Goal: Transaction & Acquisition: Purchase product/service

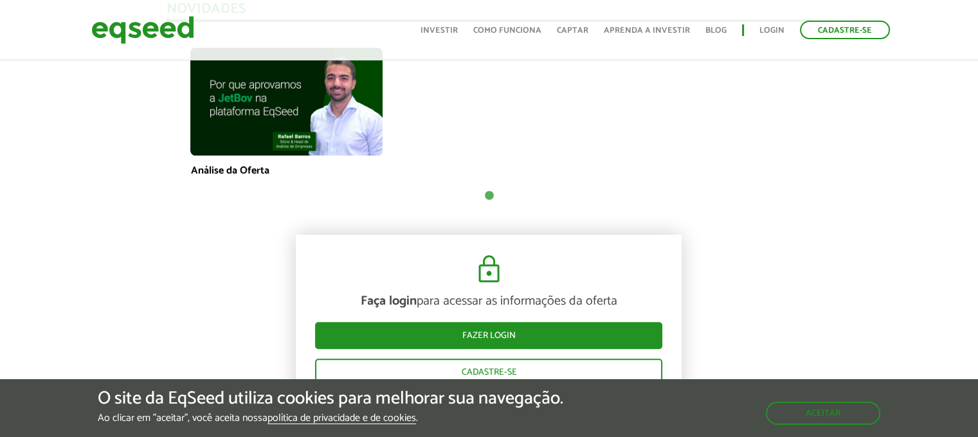
scroll to position [1550, 0]
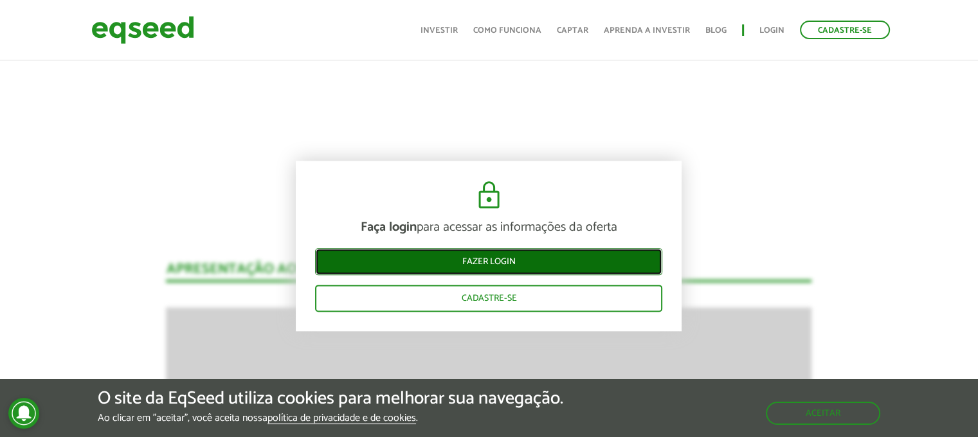
click at [528, 264] on link "Fazer login" at bounding box center [488, 261] width 347 height 27
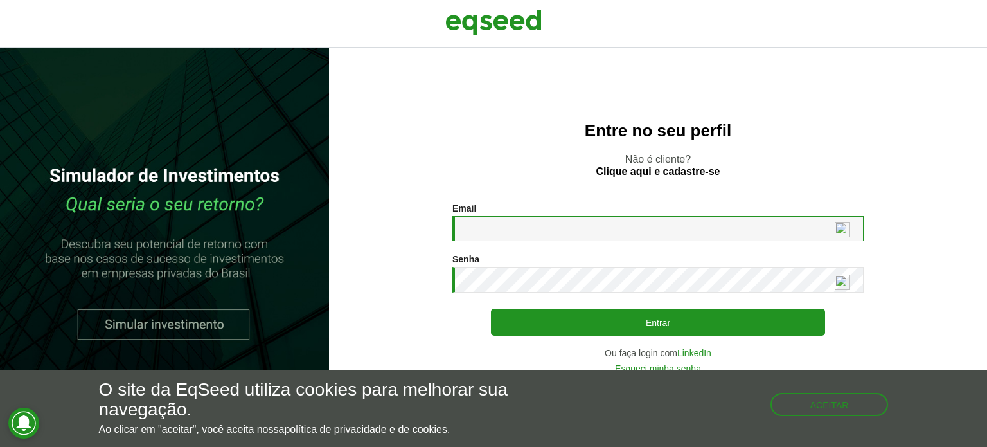
click at [593, 229] on input "Email *" at bounding box center [657, 228] width 411 height 25
click at [519, 232] on input "Email *" at bounding box center [657, 228] width 411 height 25
